Goal: Information Seeking & Learning: Learn about a topic

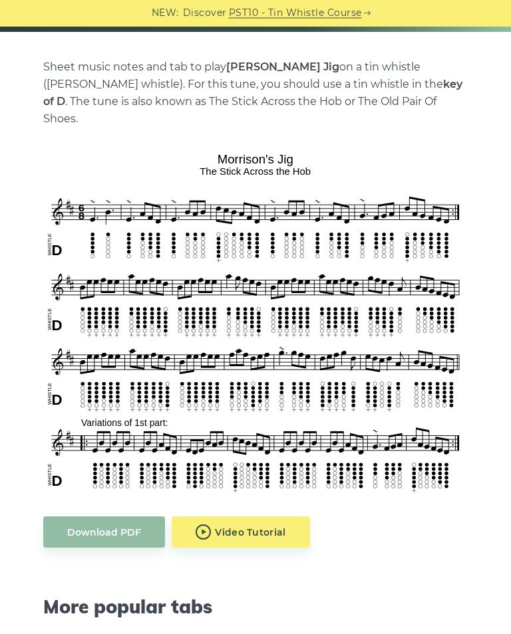
scroll to position [271, 0]
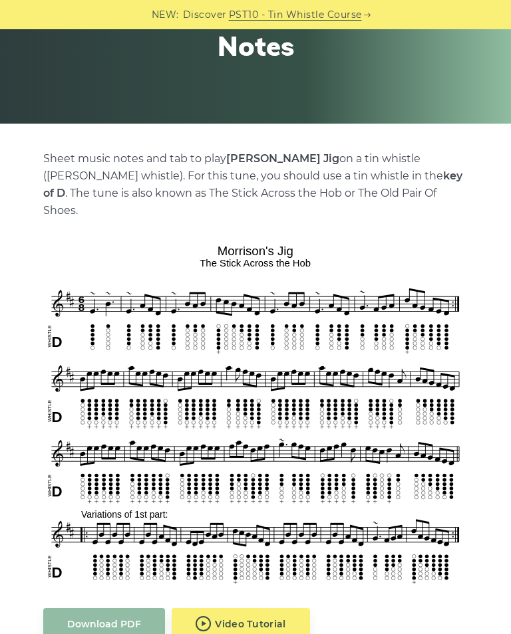
scroll to position [184, 0]
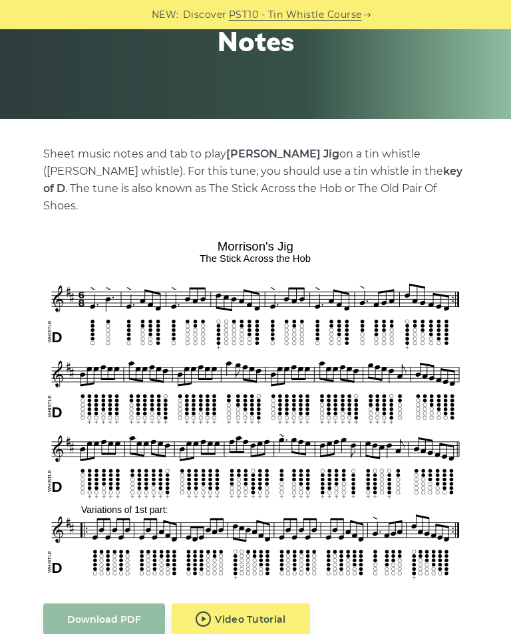
click at [80, 202] on div "Sheet music notes and tab to play [PERSON_NAME] Jig on a tin whistle ([PERSON_N…" at bounding box center [255, 577] width 424 height 862
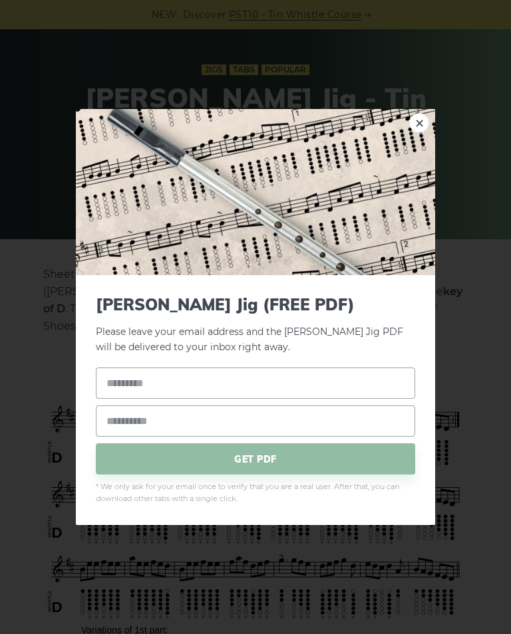
scroll to position [0, 0]
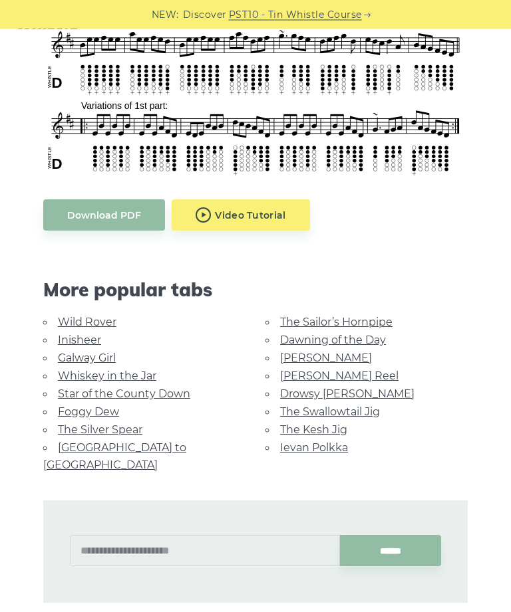
scroll to position [588, 0]
click at [288, 370] on link "[PERSON_NAME] Reel" at bounding box center [339, 376] width 118 height 13
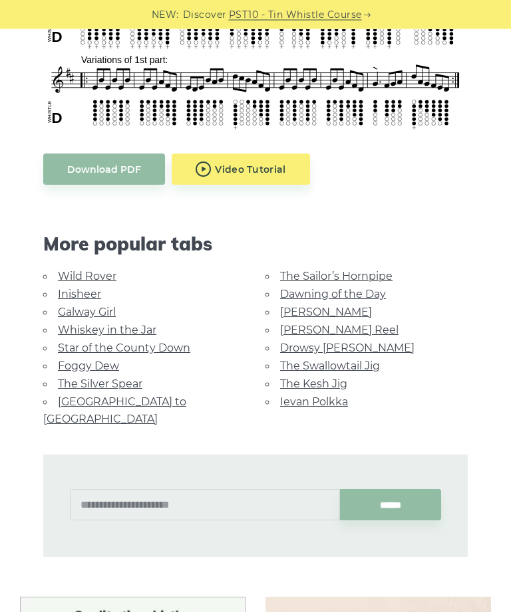
scroll to position [634, 0]
click at [78, 270] on link "Wild Rover" at bounding box center [87, 276] width 58 height 13
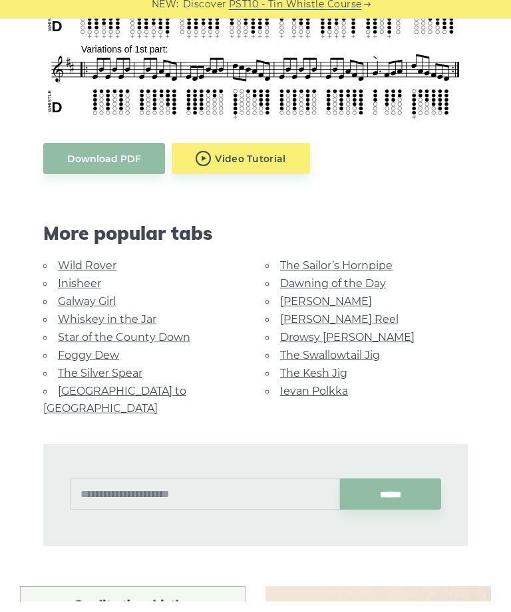
scroll to position [677, 0]
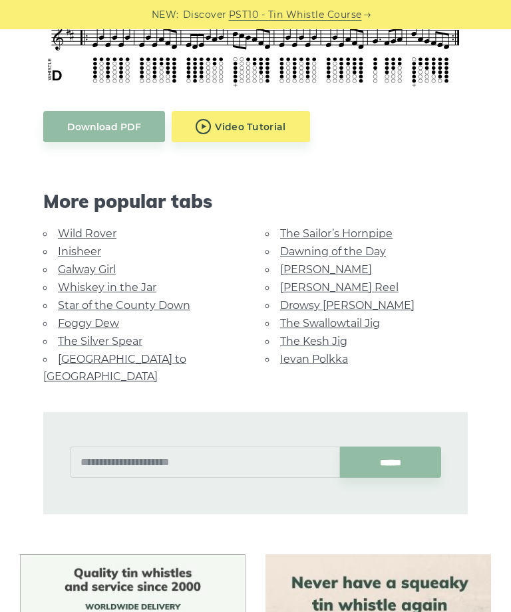
click at [368, 245] on link "Dawning of the Day" at bounding box center [333, 251] width 106 height 13
click at [317, 263] on link "[PERSON_NAME]" at bounding box center [326, 269] width 92 height 13
click at [82, 335] on link "The Silver Spear" at bounding box center [100, 341] width 84 height 13
click at [78, 317] on link "Foggy Dew" at bounding box center [88, 323] width 61 height 13
click at [80, 281] on link "Whiskey in the Jar" at bounding box center [107, 287] width 98 height 13
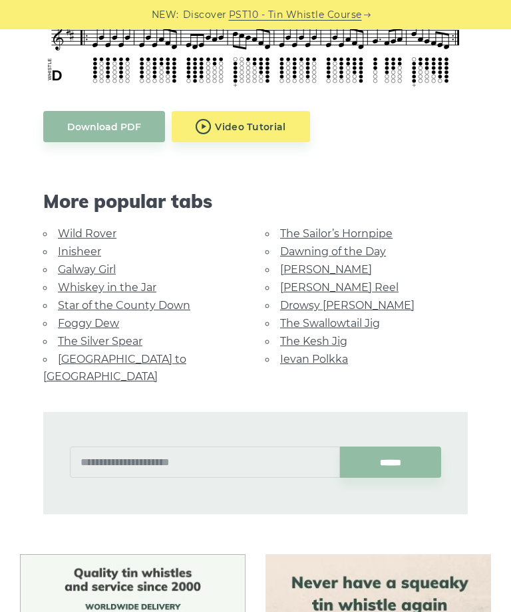
click at [288, 263] on link "[PERSON_NAME]" at bounding box center [326, 269] width 92 height 13
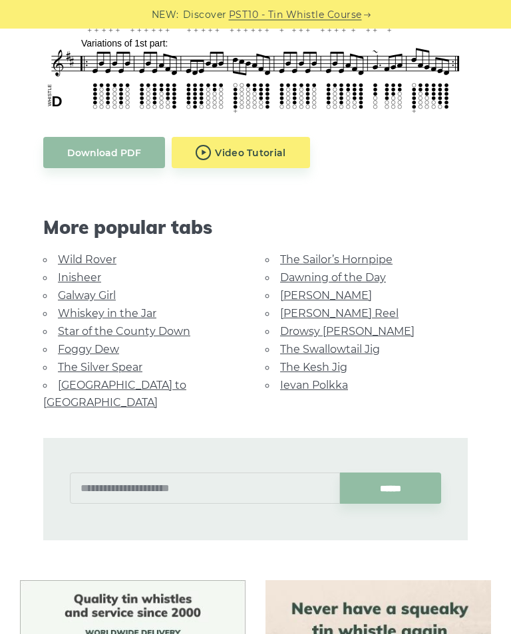
scroll to position [651, 0]
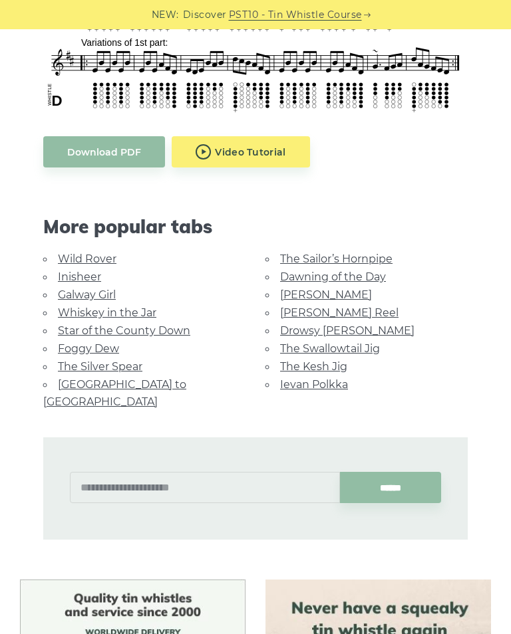
click at [292, 306] on link "[PERSON_NAME] Reel" at bounding box center [339, 312] width 118 height 13
